Goal: Transaction & Acquisition: Download file/media

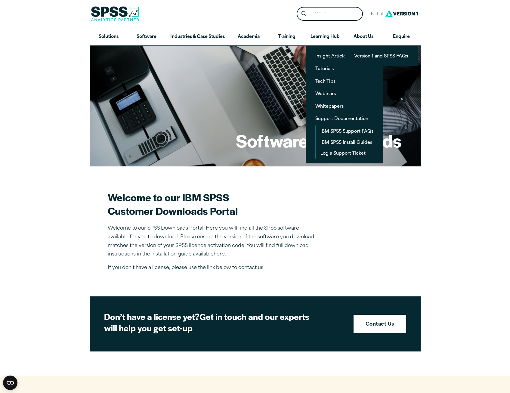
click at [339, 142] on link "IBM SPSS Install Guides" at bounding box center [346, 142] width 63 height 11
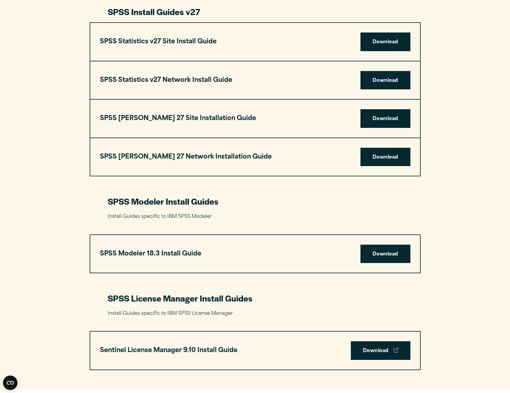
scroll to position [1081, 0]
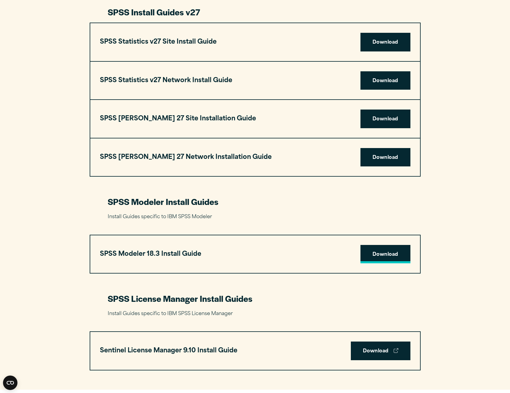
click at [370, 251] on link "Download" at bounding box center [385, 254] width 50 height 19
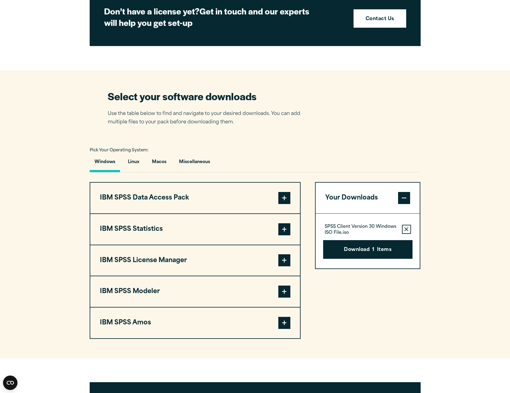
scroll to position [361, 0]
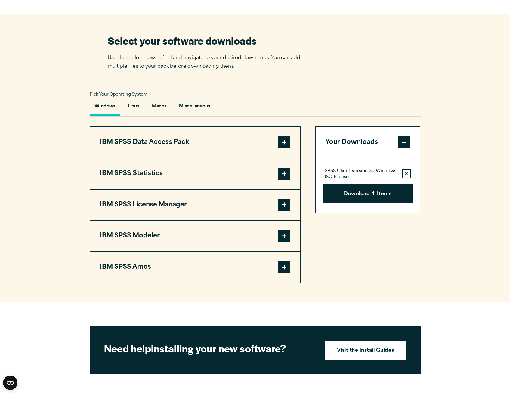
click at [284, 234] on span at bounding box center [284, 236] width 12 height 12
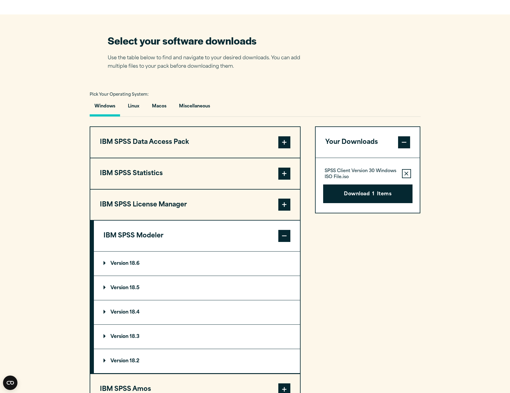
click at [100, 256] on summary "Version 18.6" at bounding box center [197, 263] width 206 height 24
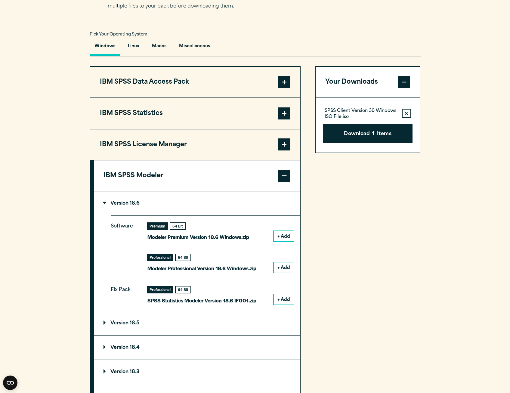
scroll to position [451, 0]
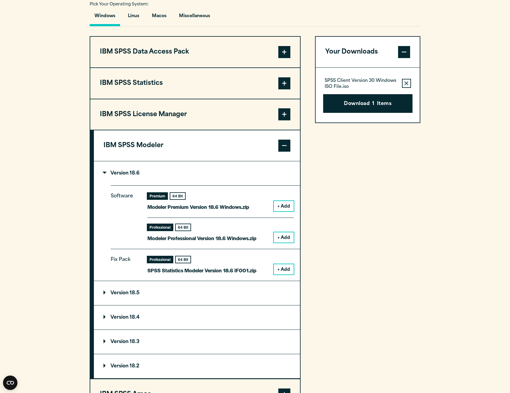
click at [407, 86] on button "Remove this item from your software download list" at bounding box center [406, 83] width 9 height 9
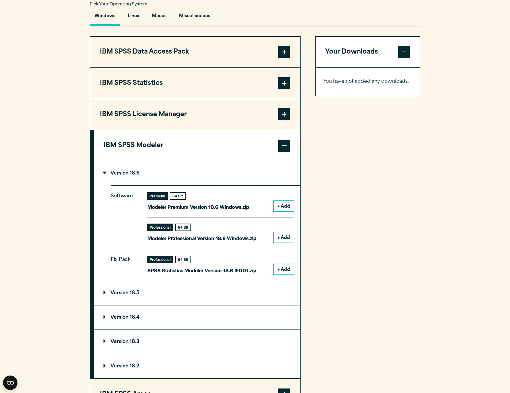
drag, startPoint x: 340, startPoint y: 284, endPoint x: 326, endPoint y: 281, distance: 15.2
click at [340, 284] on div "Your Downloads You have not added any downloads. Download 0 Items" at bounding box center [368, 223] width 106 height 374
click at [278, 235] on button "+ Add" at bounding box center [284, 237] width 20 height 10
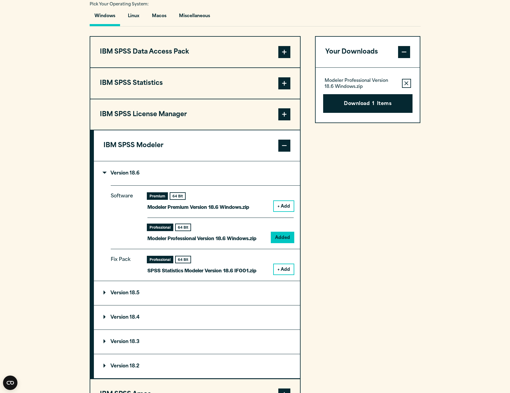
drag, startPoint x: 383, startPoint y: 238, endPoint x: 380, endPoint y: 233, distance: 6.3
click at [383, 238] on div "Your Downloads Modeler Professional Version 18.6 Windows.zip Remove this item f…" at bounding box center [368, 223] width 106 height 374
click at [365, 109] on button "Download 1 Items" at bounding box center [367, 103] width 89 height 19
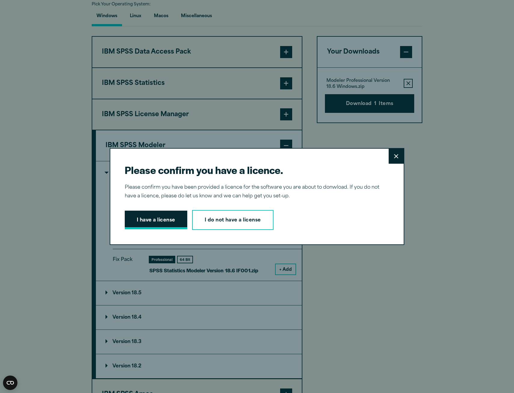
click at [149, 221] on button "I have a license" at bounding box center [156, 219] width 63 height 19
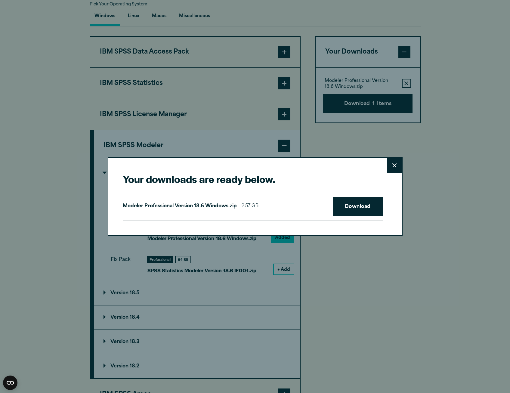
click at [73, 26] on div "Your downloads are ready below. Close Modeler Professional Version 18.6 Windows…" at bounding box center [255, 196] width 510 height 393
